Goal: Book appointment/travel/reservation

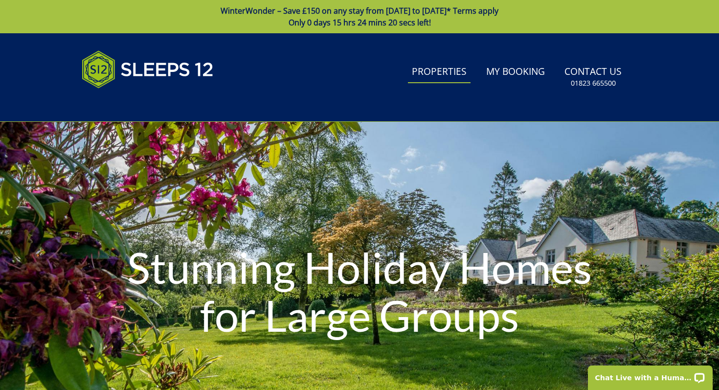
click at [434, 68] on link "Properties" at bounding box center [439, 72] width 63 height 22
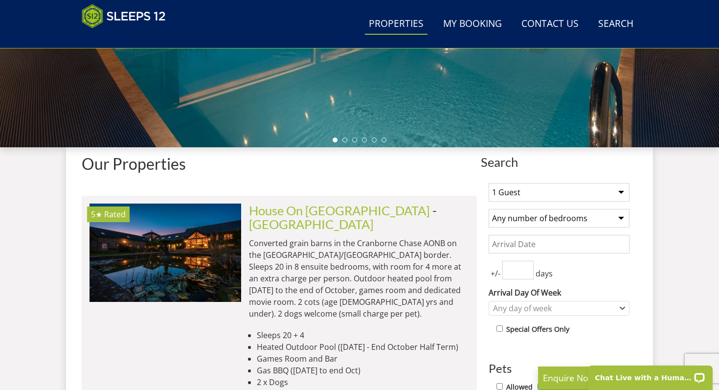
scroll to position [279, 0]
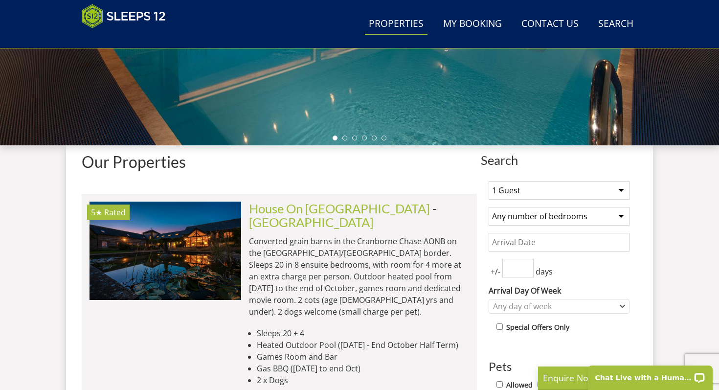
click at [573, 190] on select "1 Guest 2 Guests 3 Guests 4 Guests 5 Guests 6 Guests 7 Guests 8 Guests 9 Guests…" at bounding box center [558, 190] width 141 height 19
select select "7"
click at [488, 181] on select "1 Guest 2 Guests 3 Guests 4 Guests 5 Guests 6 Guests 7 Guests 8 Guests 9 Guests…" at bounding box center [558, 190] width 141 height 19
click at [550, 216] on select "Any number of bedrooms 4 Bedrooms 5 Bedrooms 6 Bedrooms 7 Bedrooms 8 Bedrooms 9…" at bounding box center [558, 216] width 141 height 19
select select "6"
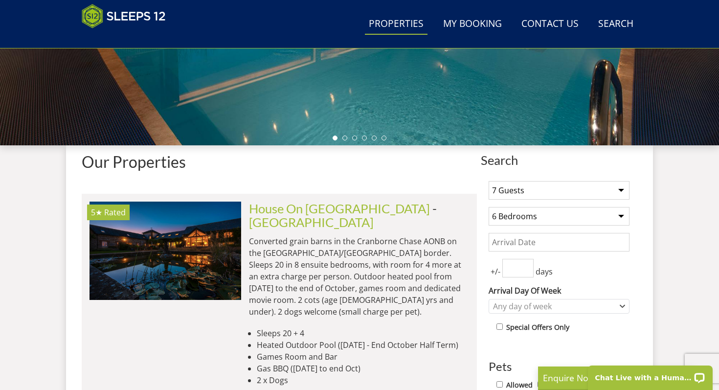
click at [488, 207] on select "Any number of bedrooms 4 Bedrooms 5 Bedrooms 6 Bedrooms 7 Bedrooms 8 Bedrooms 9…" at bounding box center [558, 216] width 141 height 19
click at [547, 219] on select "Any number of bedrooms 4 Bedrooms 5 Bedrooms 6 Bedrooms 7 Bedrooms 8 Bedrooms 9…" at bounding box center [558, 216] width 141 height 19
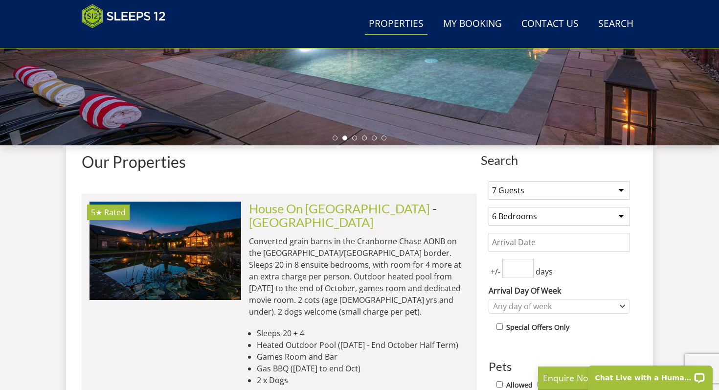
click at [488, 207] on select "Any number of bedrooms 4 Bedrooms 5 Bedrooms 6 Bedrooms 7 Bedrooms 8 Bedrooms 9…" at bounding box center [558, 216] width 141 height 19
click at [541, 239] on input "Date" at bounding box center [558, 242] width 141 height 19
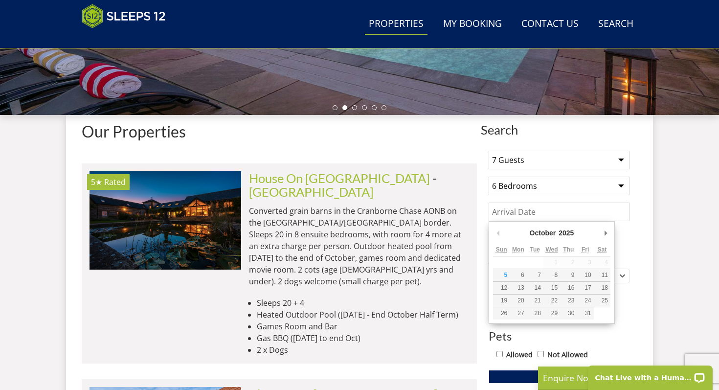
scroll to position [309, 0]
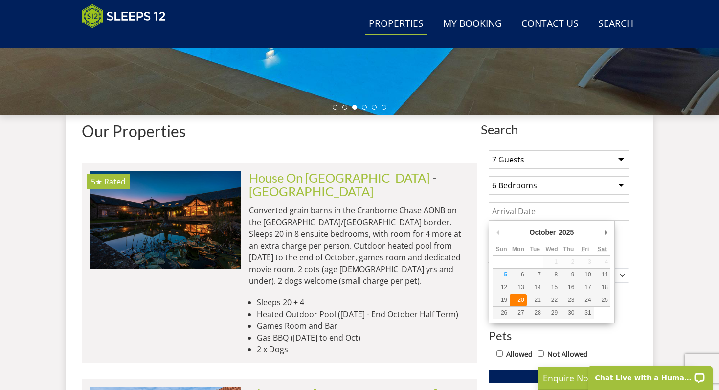
type input "20/10/2025"
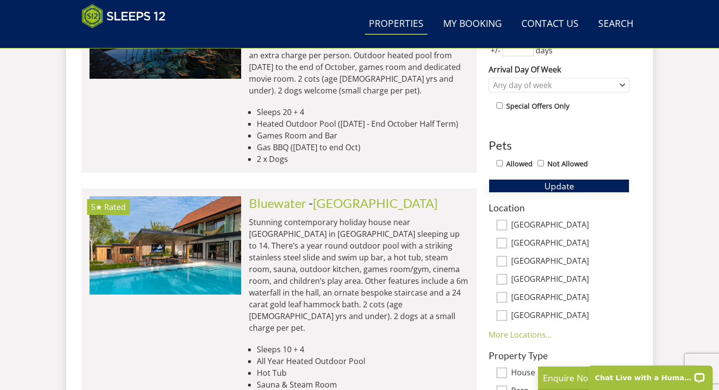
scroll to position [536, 0]
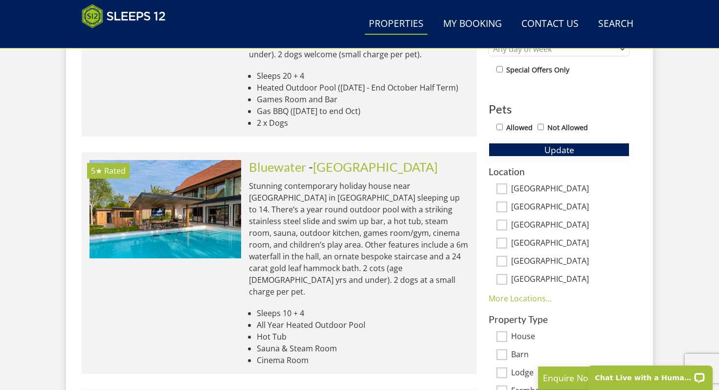
click at [566, 149] on span "Update" at bounding box center [559, 150] width 30 height 12
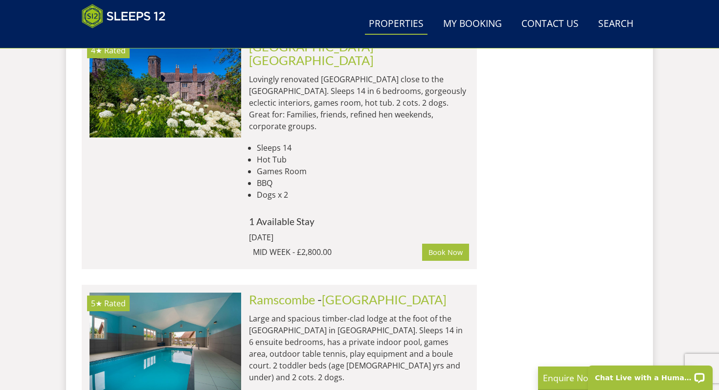
scroll to position [1654, 0]
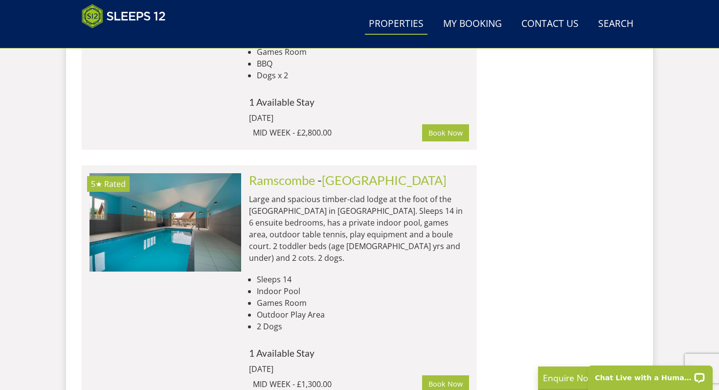
click at [286, 273] on li "Sleeps 14" at bounding box center [363, 279] width 212 height 12
drag, startPoint x: 286, startPoint y: 196, endPoint x: 297, endPoint y: 226, distance: 31.7
click at [297, 273] on ul "Sleeps 14 Indoor Pool Games Room Outdoor Play Area 2 Dogs" at bounding box center [359, 302] width 220 height 59
click at [297, 309] on li "Outdoor Play Area" at bounding box center [363, 315] width 212 height 12
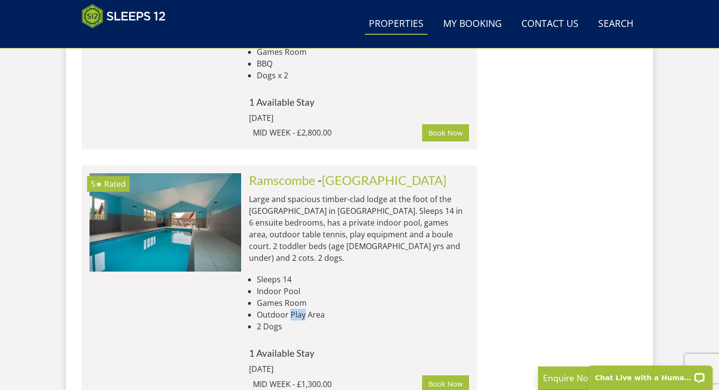
click at [297, 309] on li "Outdoor Play Area" at bounding box center [363, 315] width 212 height 12
drag, startPoint x: 297, startPoint y: 226, endPoint x: 298, endPoint y: 239, distance: 13.2
click at [298, 273] on ul "Sleeps 14 Indoor Pool Games Room Outdoor Play Area 2 Dogs" at bounding box center [359, 302] width 220 height 59
click at [298, 320] on li "2 Dogs" at bounding box center [363, 326] width 212 height 12
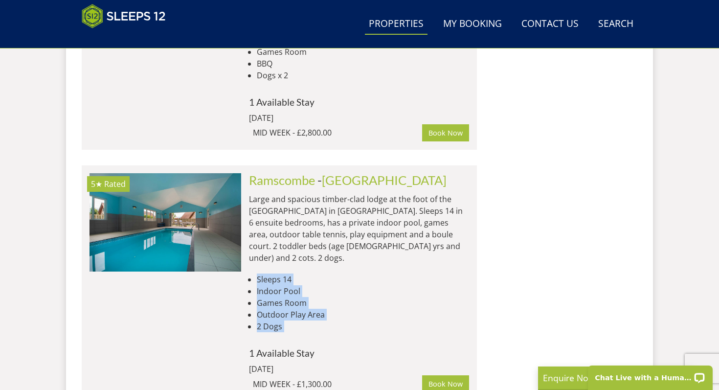
drag, startPoint x: 298, startPoint y: 239, endPoint x: 285, endPoint y: 184, distance: 56.7
click at [285, 184] on div "Ramscombe - Somerset Large and spacious timber-clad lodge at the foot of the Qu…" at bounding box center [355, 283] width 228 height 220
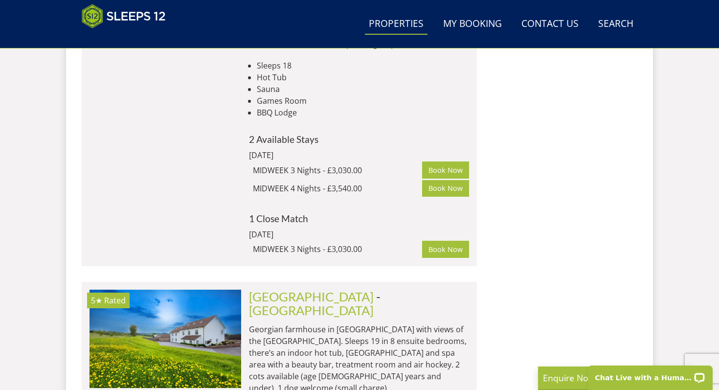
scroll to position [4345, 0]
